Goal: Use online tool/utility: Utilize a website feature to perform a specific function

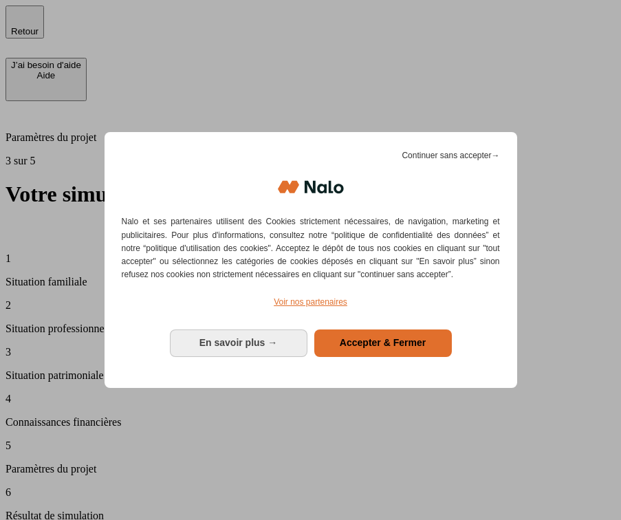
click at [378, 357] on div "Continuer sans accepter → Nalo et ses partenaires utilisent des Cookies stricte…" at bounding box center [311, 259] width 413 height 255
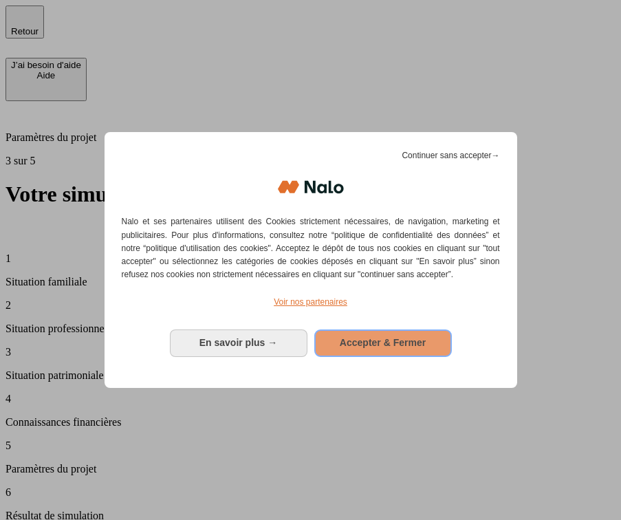
click at [391, 337] on span "Accepter & Fermer" at bounding box center [383, 342] width 86 height 11
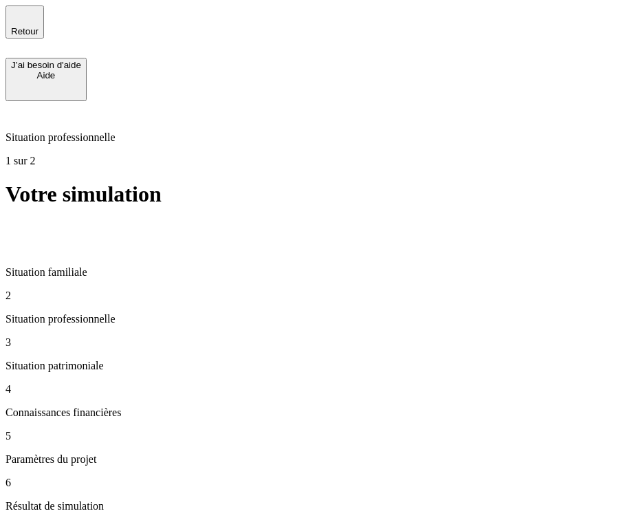
type input "42 343"
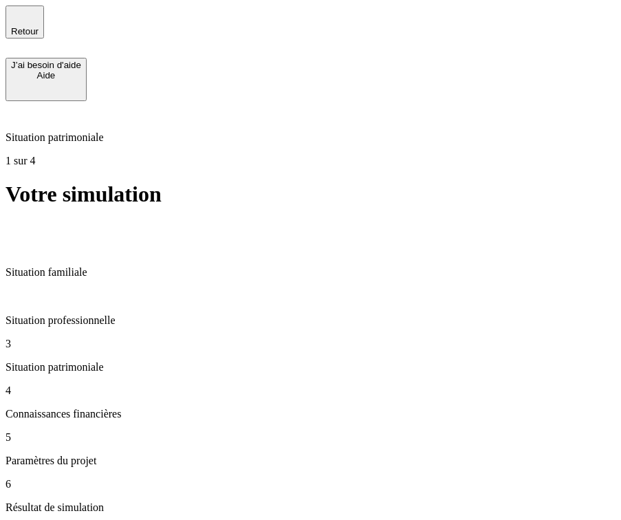
scroll to position [48, 0]
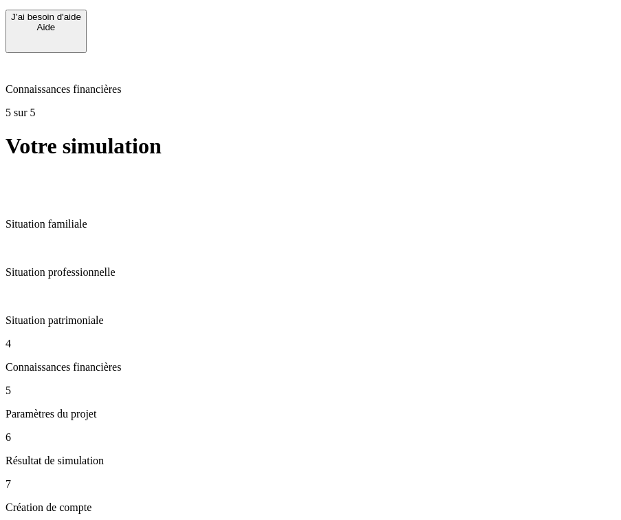
drag, startPoint x: 247, startPoint y: 194, endPoint x: 248, endPoint y: 201, distance: 6.9
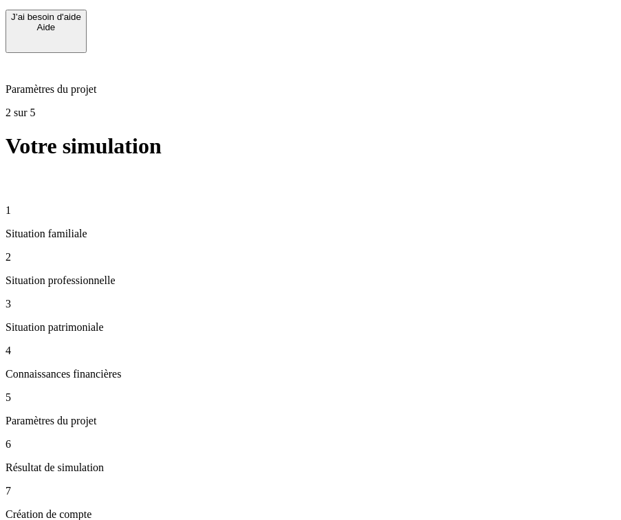
type input "34"
